Goal: Download file/media

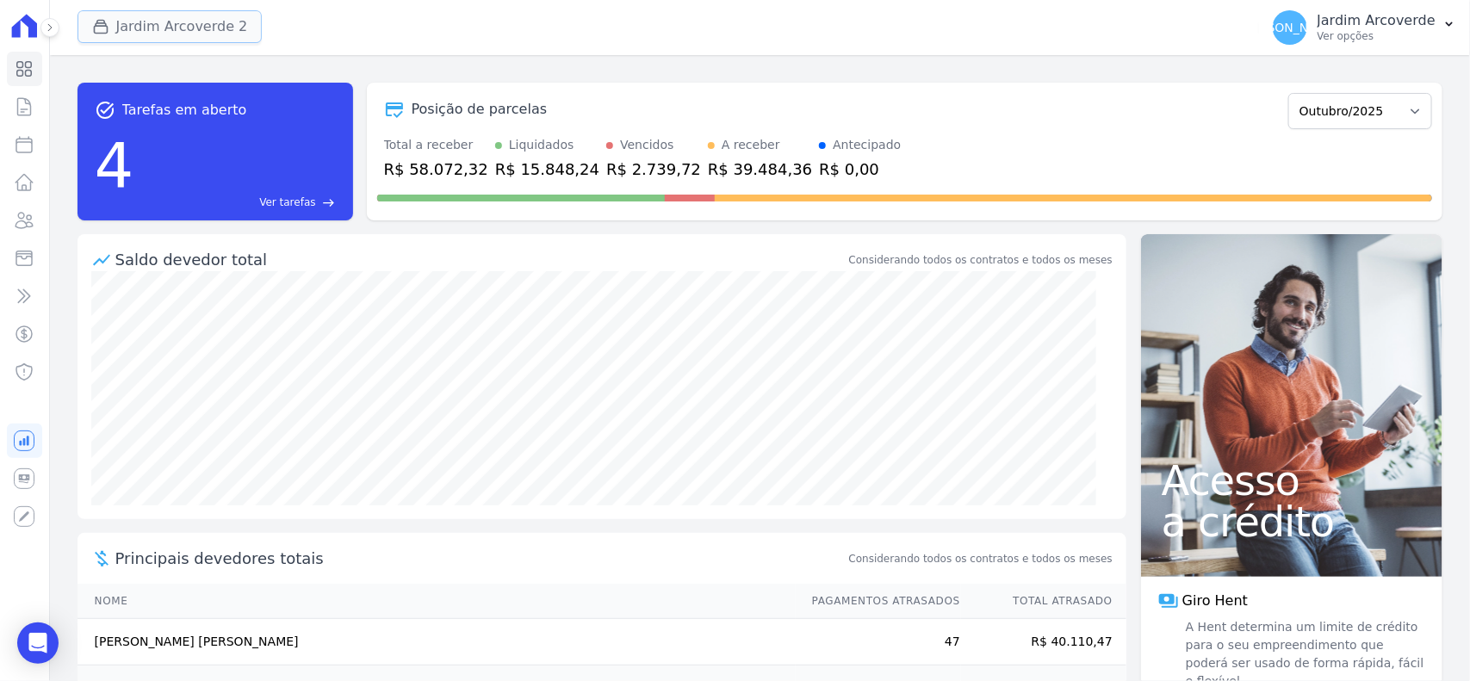
click at [172, 17] on button "Jardim Arcoverde 2" at bounding box center [170, 26] width 185 height 33
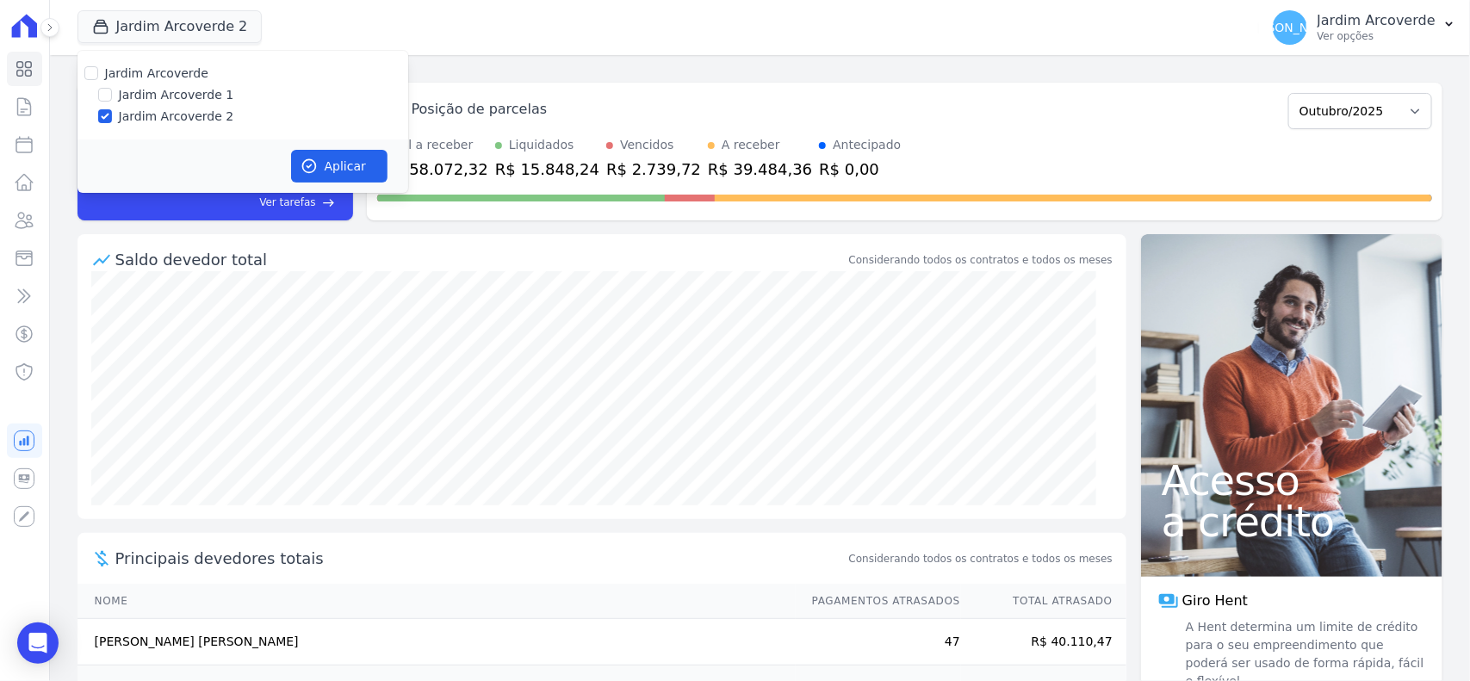
click at [183, 91] on label "Jardim Arcoverde 1" at bounding box center [176, 95] width 115 height 18
click at [112, 91] on input "Jardim Arcoverde 1" at bounding box center [105, 95] width 14 height 14
checkbox input "true"
click at [343, 171] on button "Aplicar" at bounding box center [339, 166] width 96 height 33
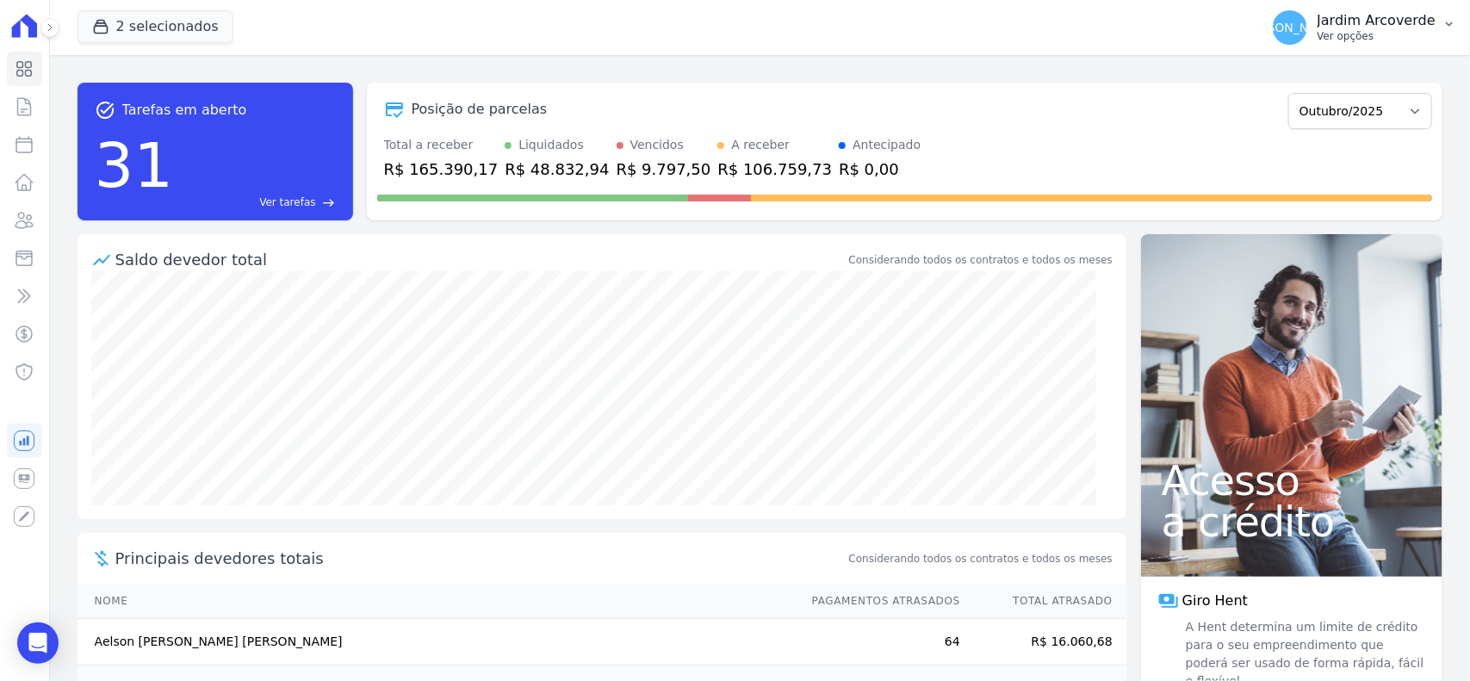
click at [1402, 10] on div "[PERSON_NAME][GEOGRAPHIC_DATA] Ver opções" at bounding box center [1354, 27] width 163 height 34
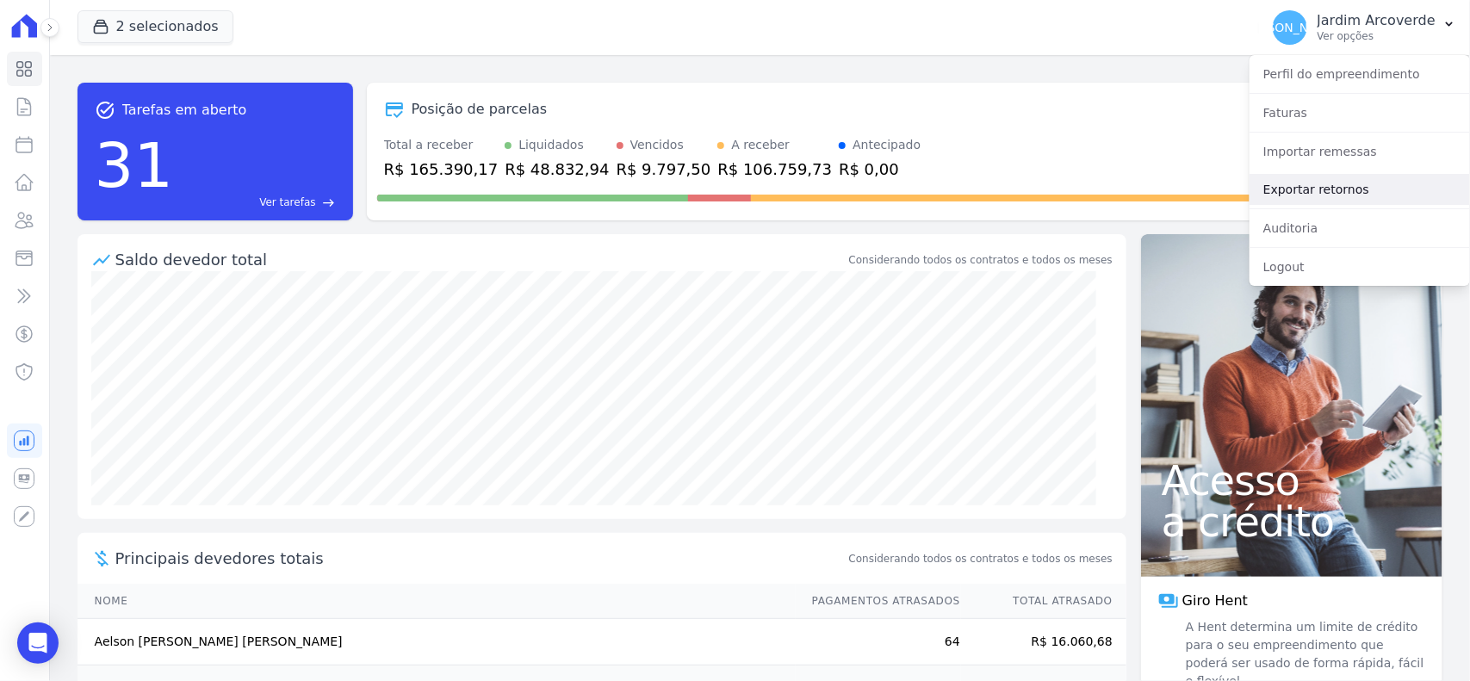
click at [1374, 200] on link "Exportar retornos" at bounding box center [1360, 189] width 221 height 31
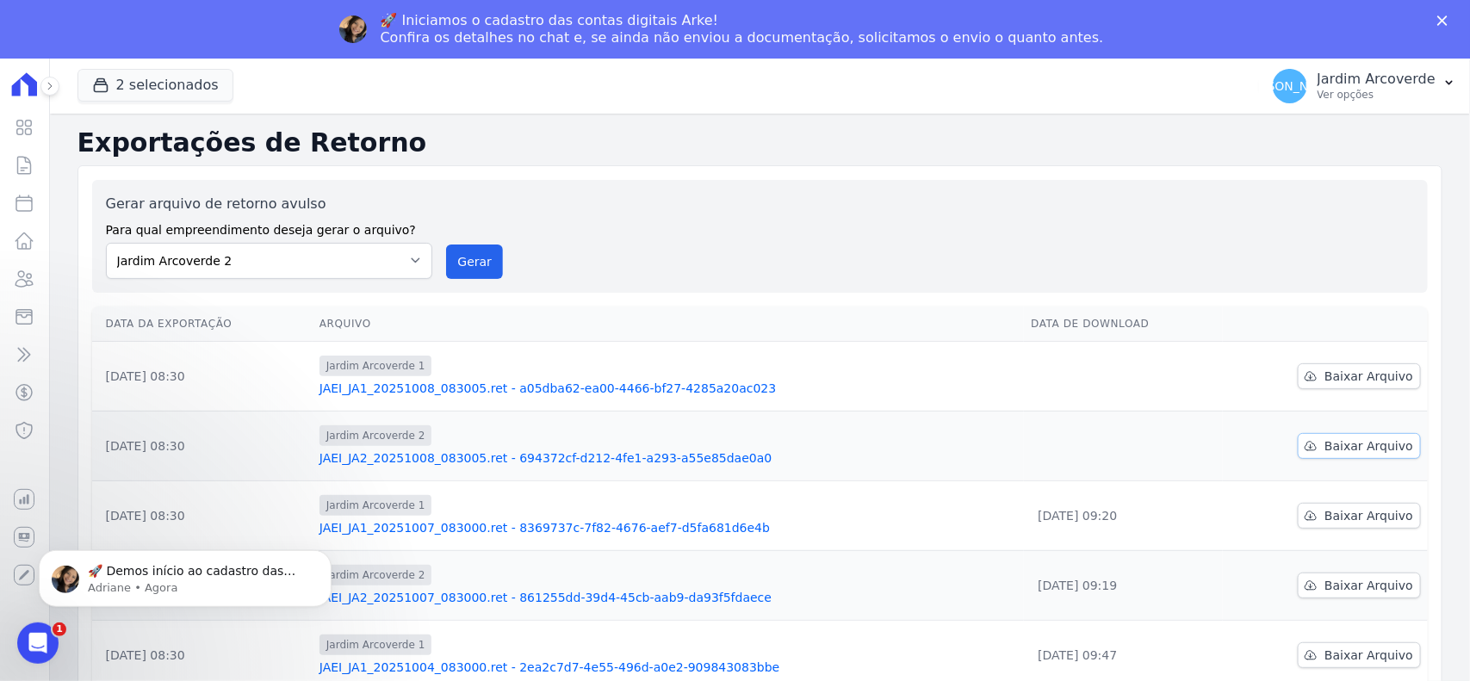
click at [1328, 444] on span "Baixar Arquivo" at bounding box center [1369, 446] width 89 height 17
click at [1349, 371] on span "Baixar Arquivo" at bounding box center [1369, 376] width 89 height 17
